Goal: Check status: Check status

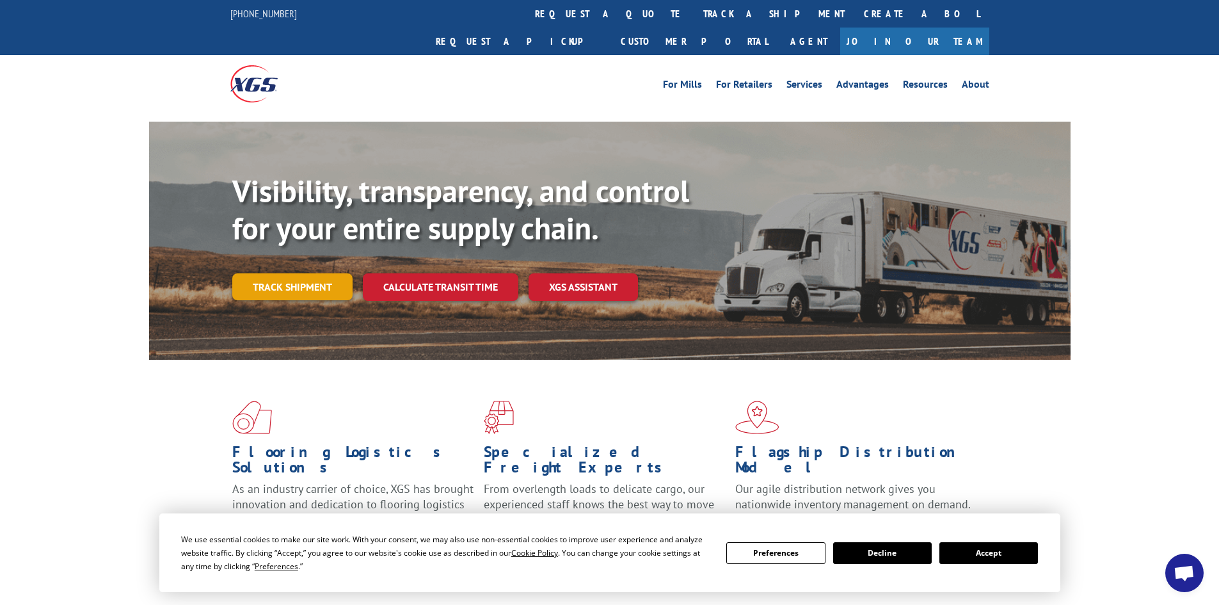
click at [312, 273] on link "Track shipment" at bounding box center [292, 286] width 120 height 27
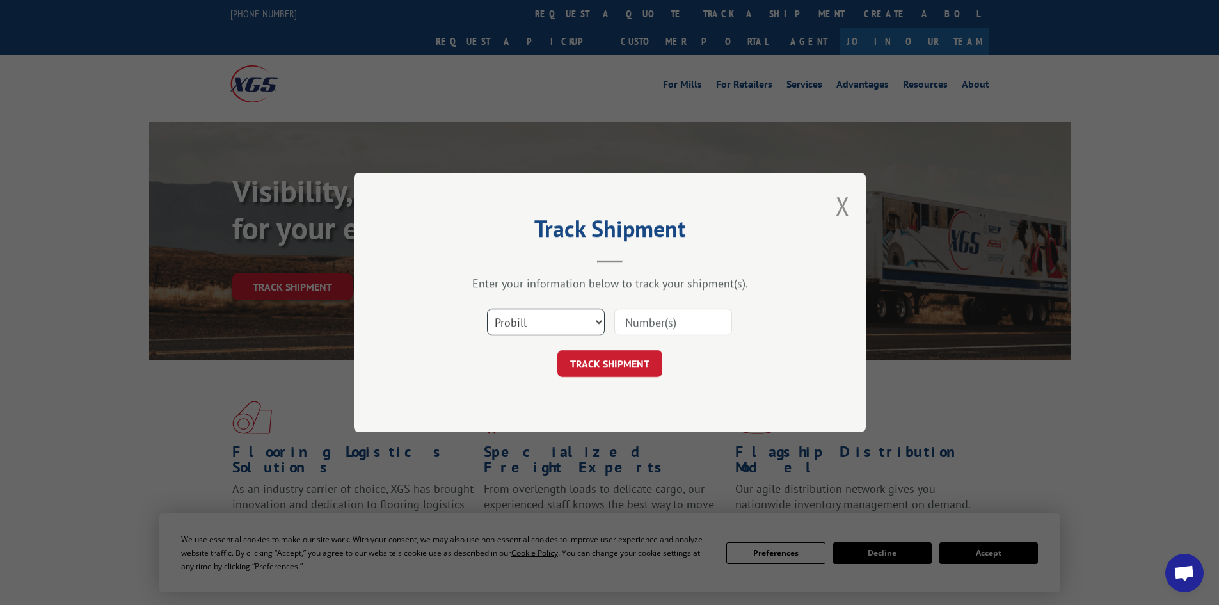
click at [549, 317] on select "Select category... Probill BOL PO" at bounding box center [546, 321] width 118 height 27
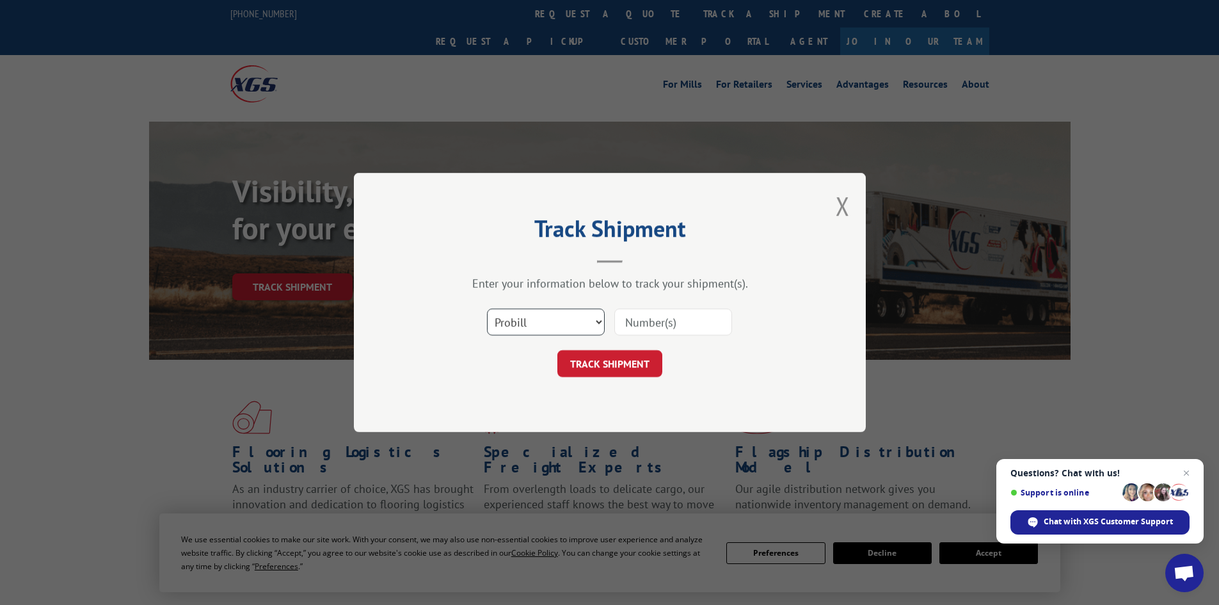
select select "bol"
click at [487, 308] on select "Select category... Probill BOL PO" at bounding box center [546, 321] width 118 height 27
click at [641, 332] on input at bounding box center [673, 321] width 118 height 27
paste input "5529210"
type input "5529210"
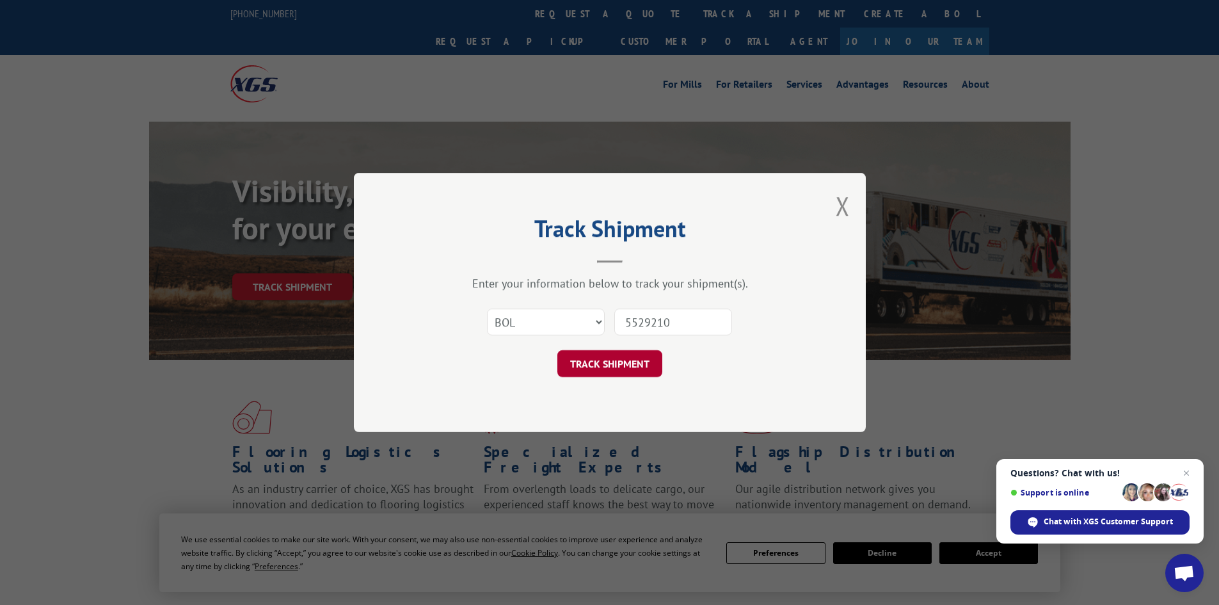
click at [659, 362] on button "TRACK SHIPMENT" at bounding box center [609, 363] width 105 height 27
